Goal: Find contact information: Find contact information

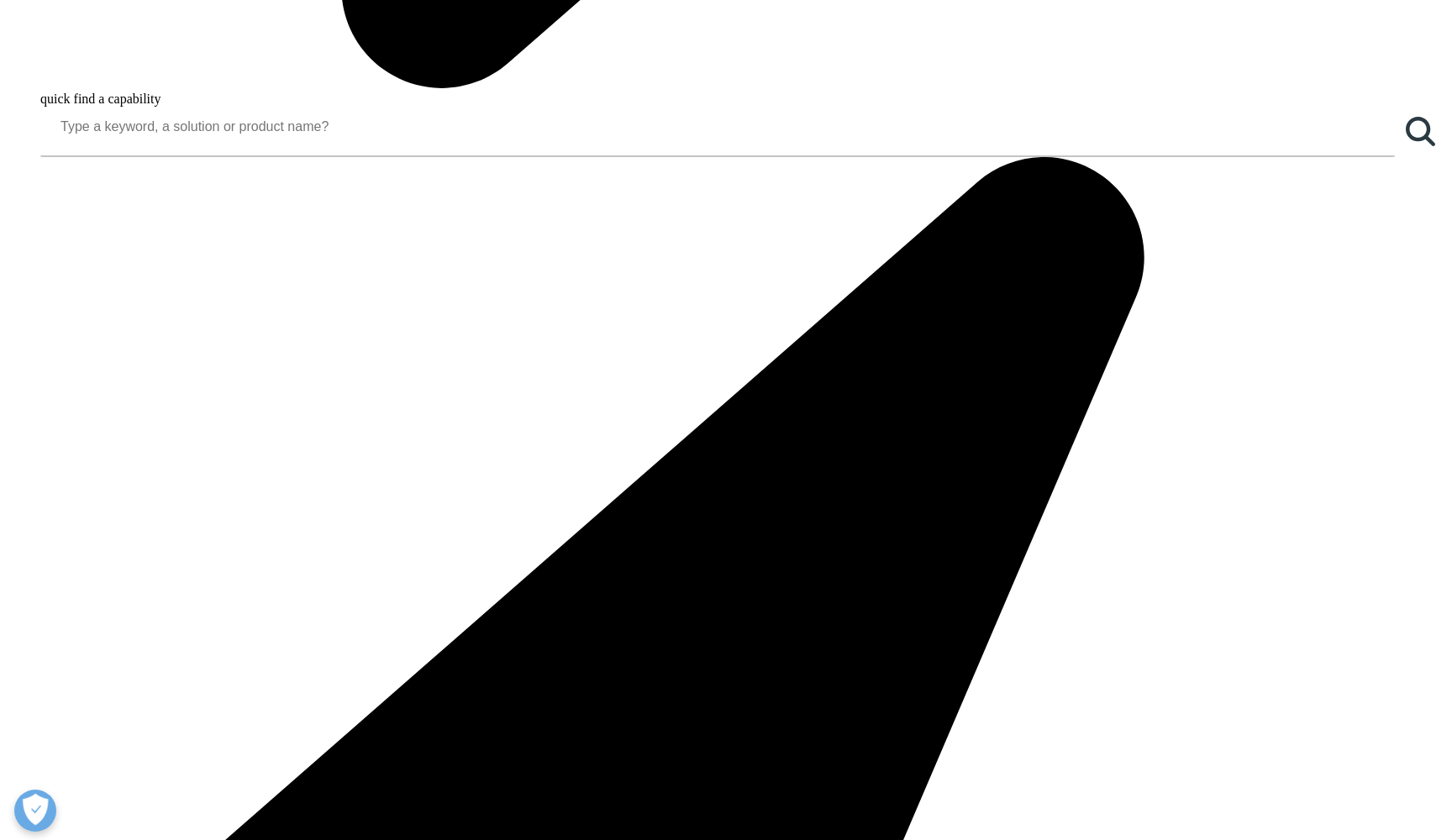
drag, startPoint x: 409, startPoint y: 338, endPoint x: 700, endPoint y: 337, distance: 291.0
drag, startPoint x: 587, startPoint y: 336, endPoint x: 662, endPoint y: 337, distance: 75.0
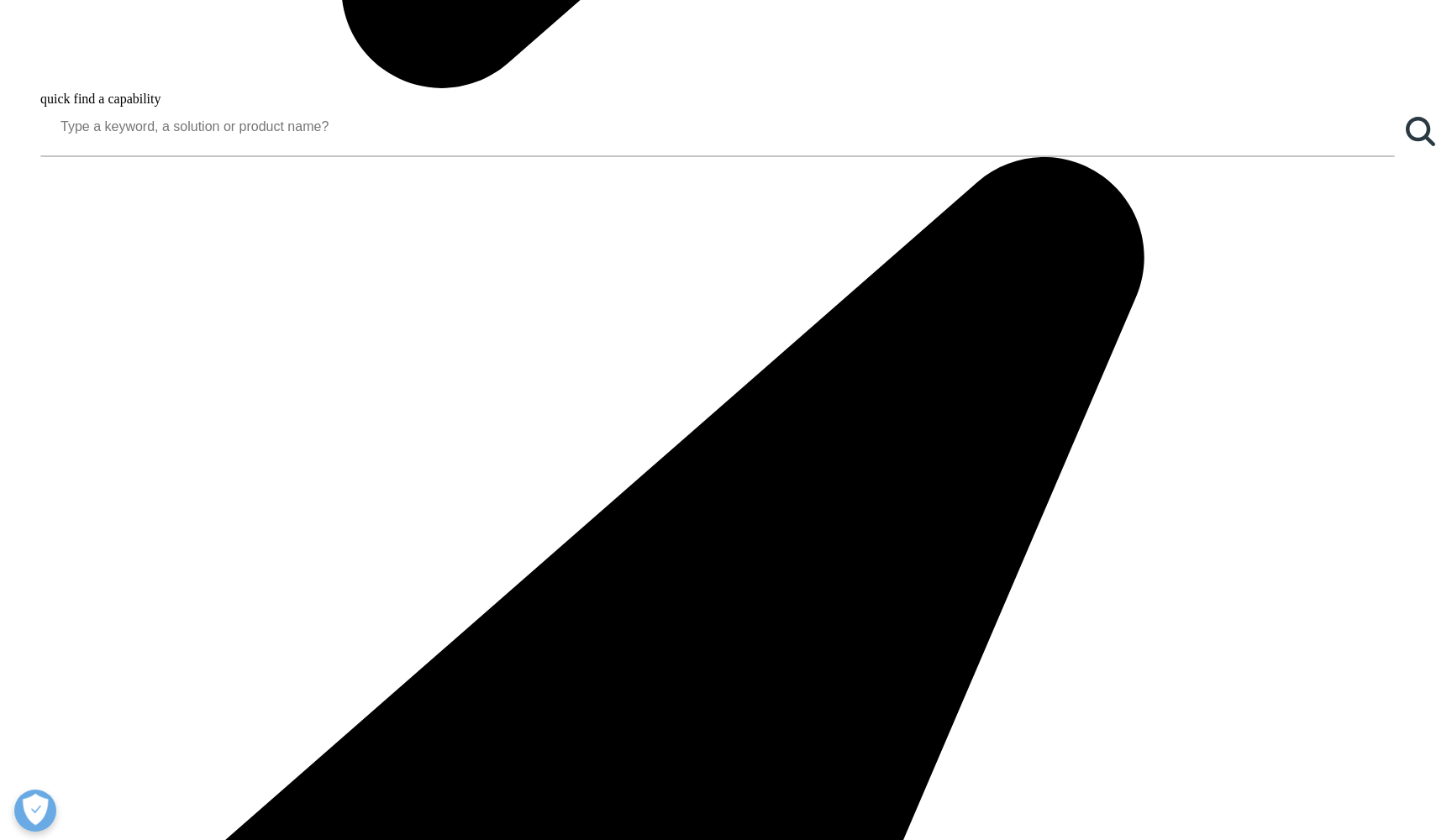
copy p "晶耀商务广场"
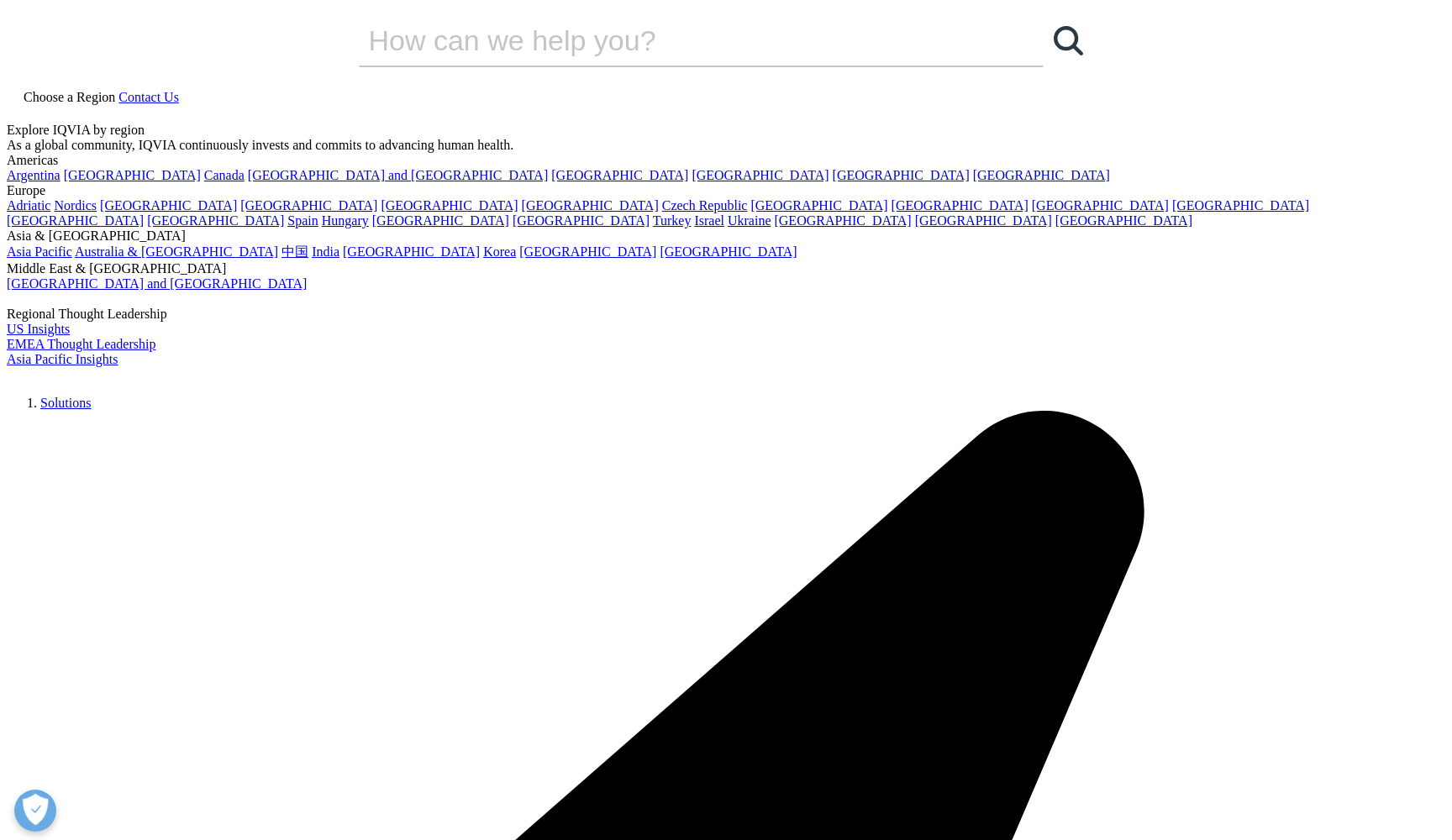
click at [115, 90] on span "Choose a Region" at bounding box center [69, 97] width 92 height 15
click at [308, 258] on link "中国" at bounding box center [295, 251] width 26 height 15
